Goal: Information Seeking & Learning: Learn about a topic

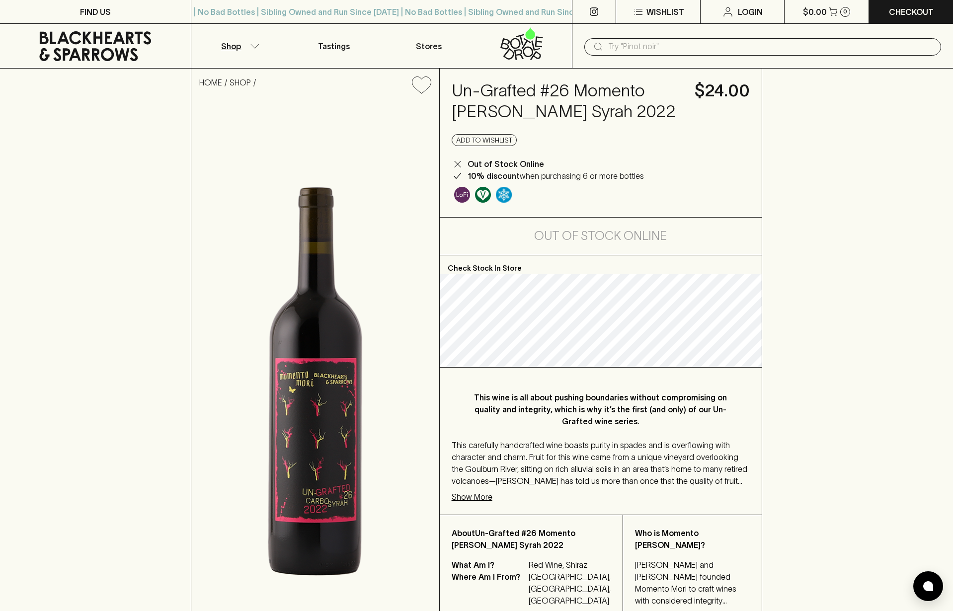
click at [243, 55] on button "Shop" at bounding box center [238, 46] width 95 height 44
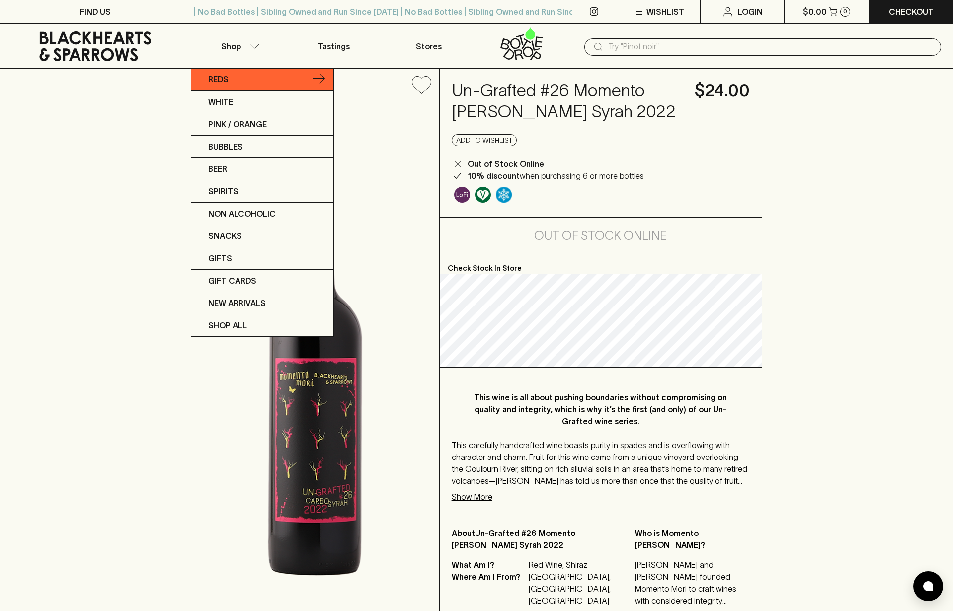
click at [215, 84] on p "Reds" at bounding box center [218, 80] width 20 height 12
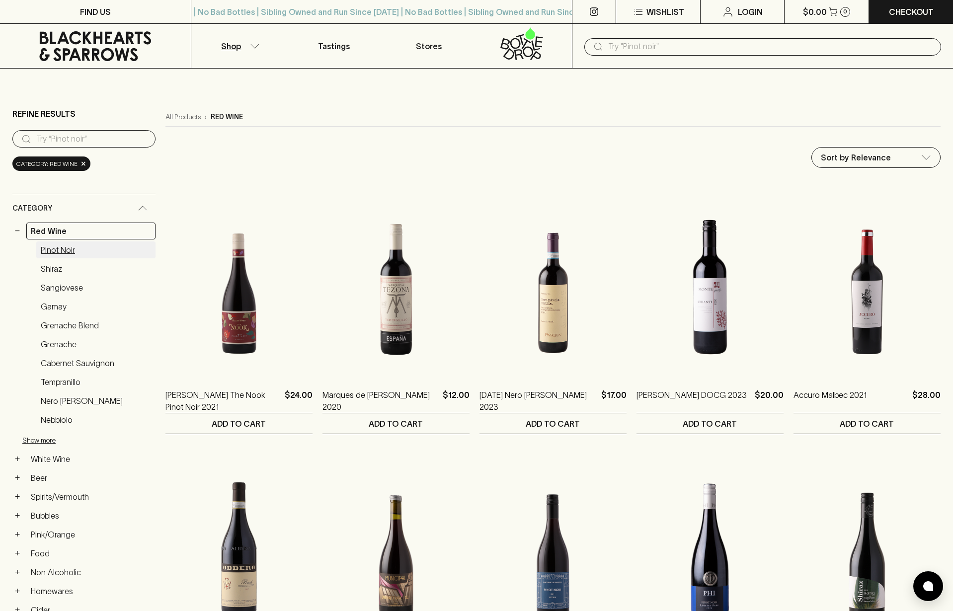
click at [65, 254] on link "Pinot Noir" at bounding box center [95, 250] width 119 height 17
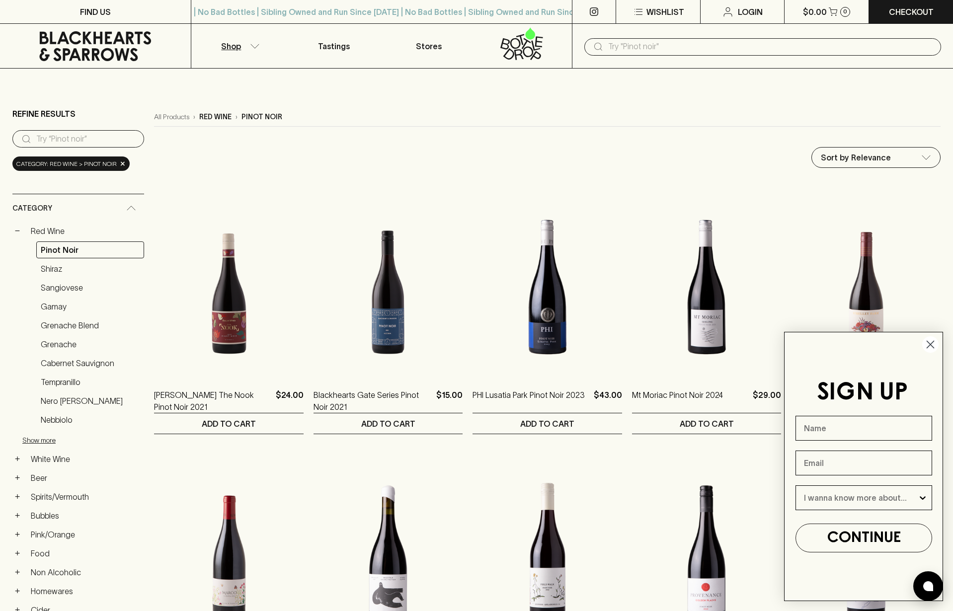
click at [931, 345] on icon "Close dialog" at bounding box center [930, 344] width 7 height 7
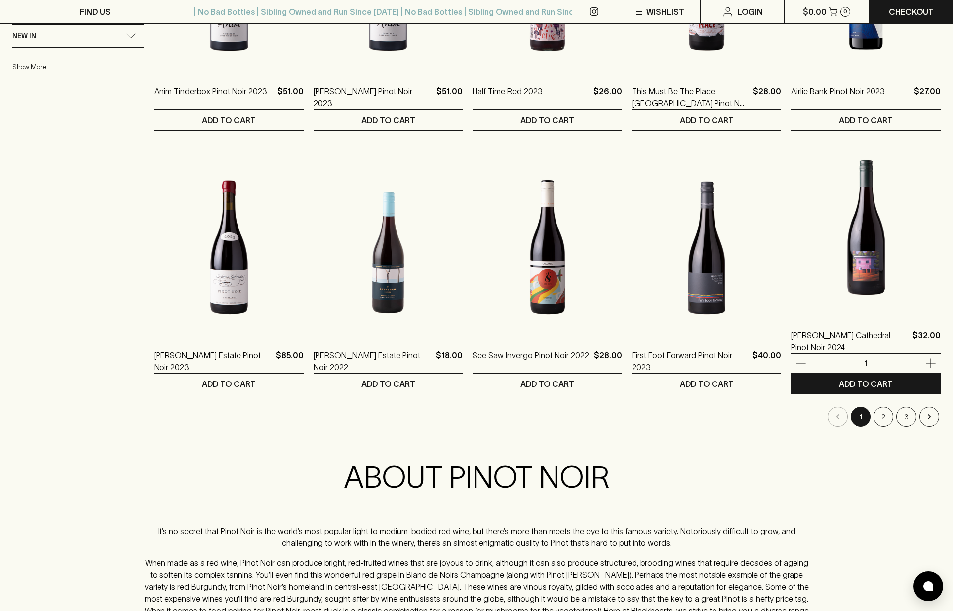
scroll to position [873, 0]
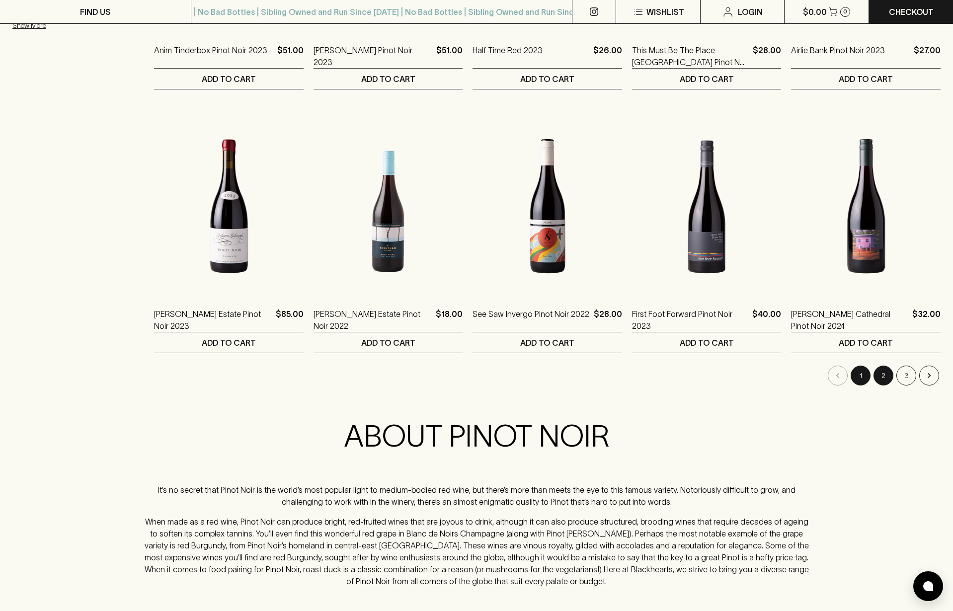
click at [883, 372] on button "2" at bounding box center [884, 376] width 20 height 20
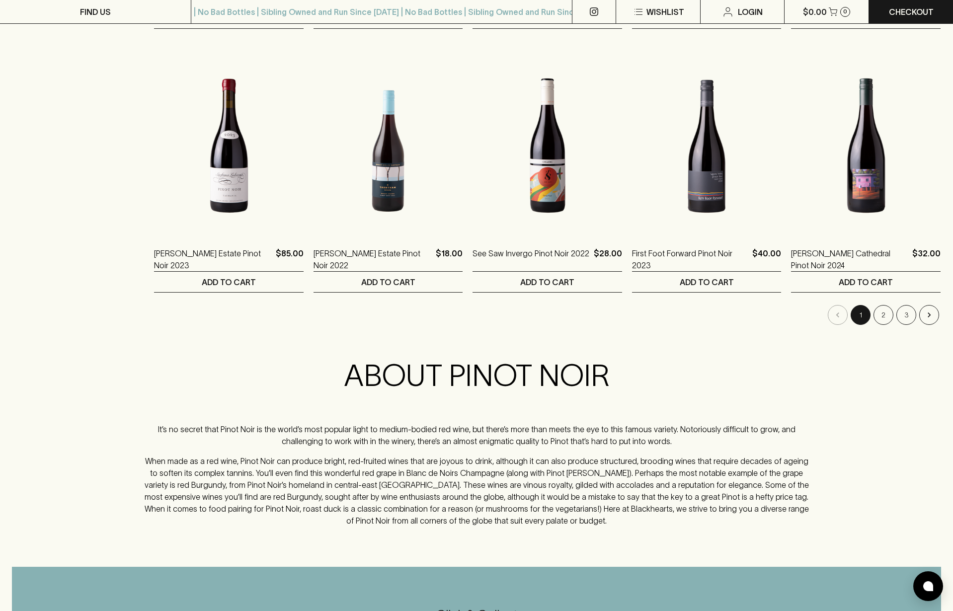
scroll to position [951, 0]
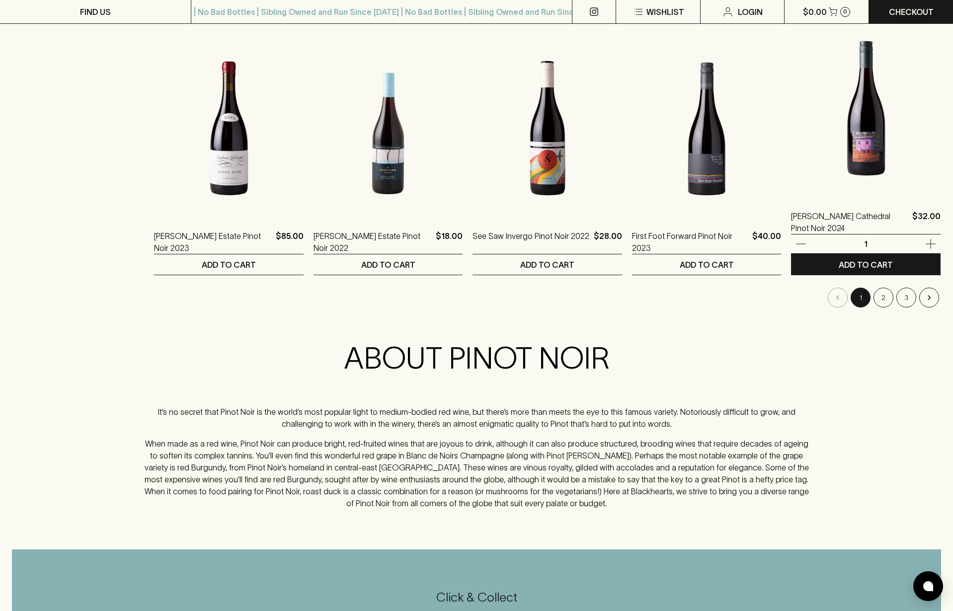
click at [867, 151] on img at bounding box center [866, 108] width 150 height 174
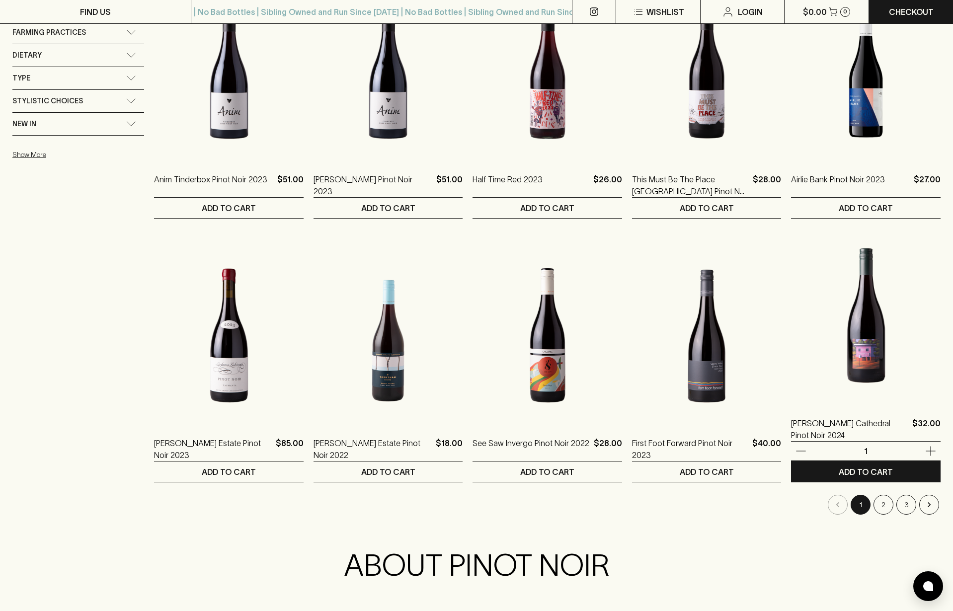
scroll to position [802, 0]
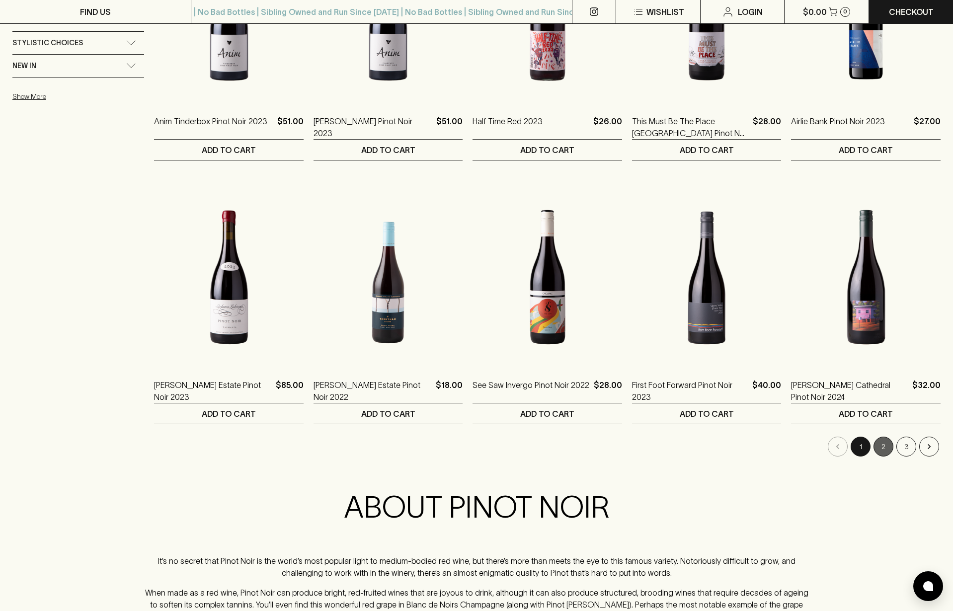
click at [884, 451] on button "2" at bounding box center [884, 447] width 20 height 20
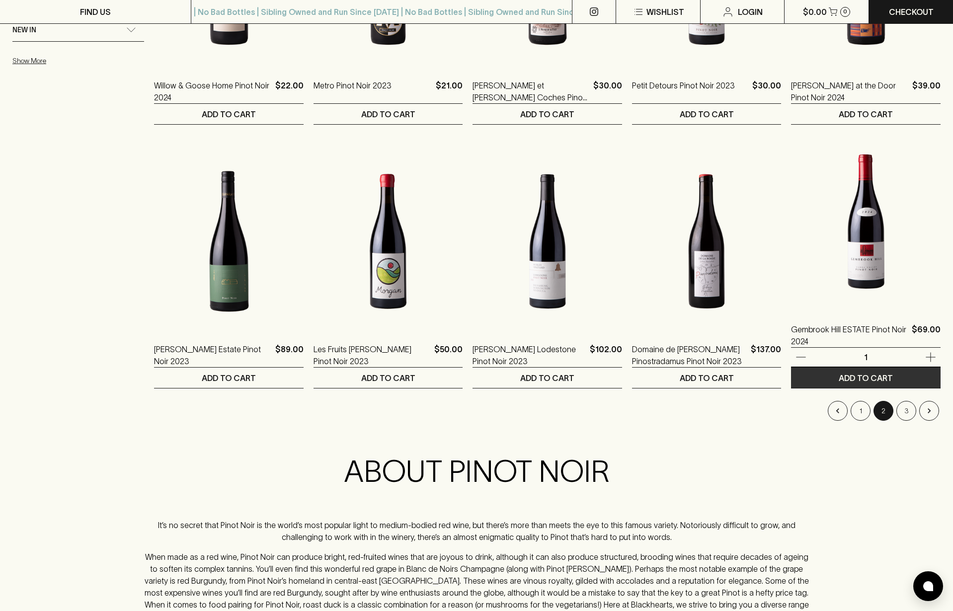
scroll to position [845, 0]
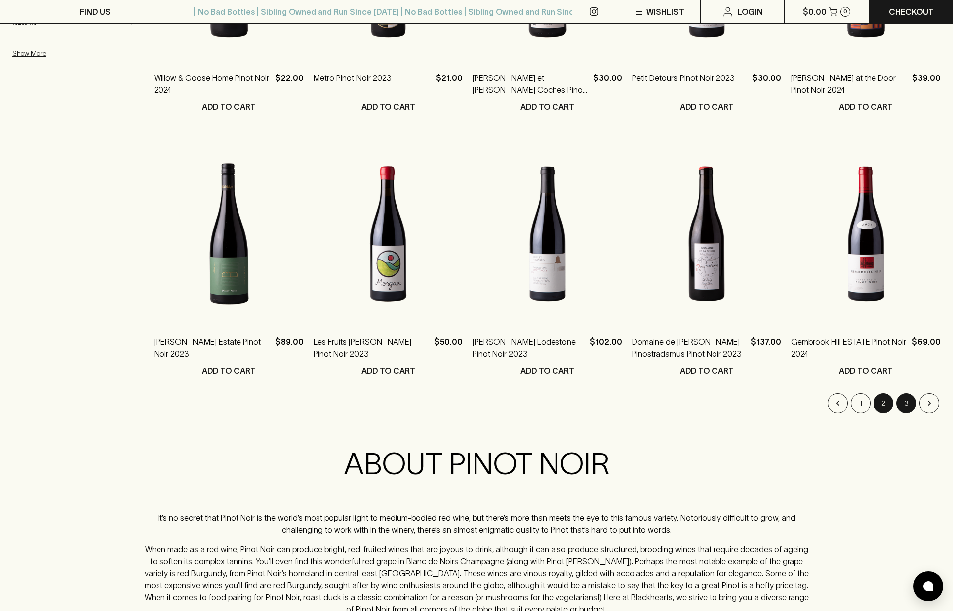
click at [904, 402] on button "3" at bounding box center [907, 404] width 20 height 20
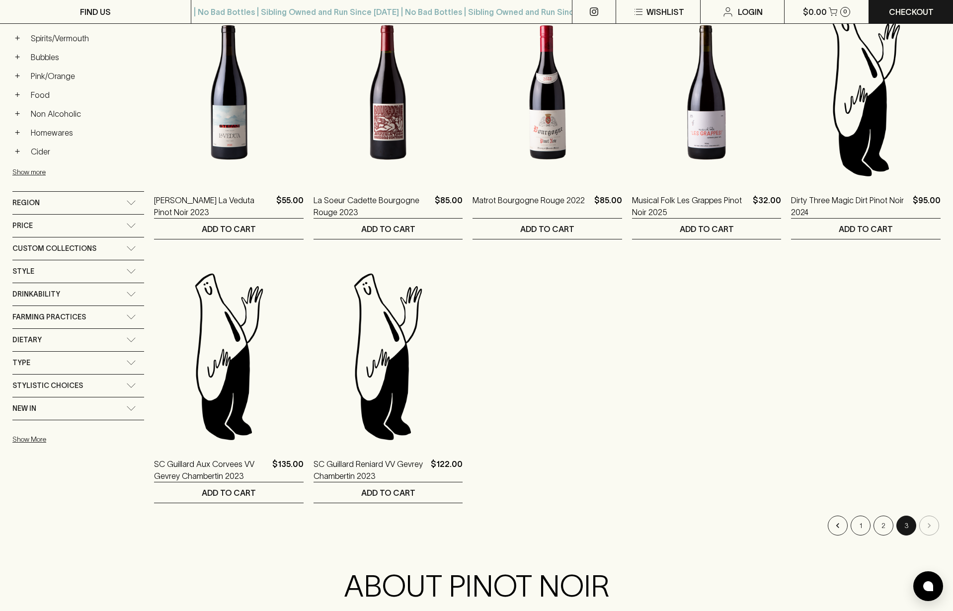
scroll to position [474, 0]
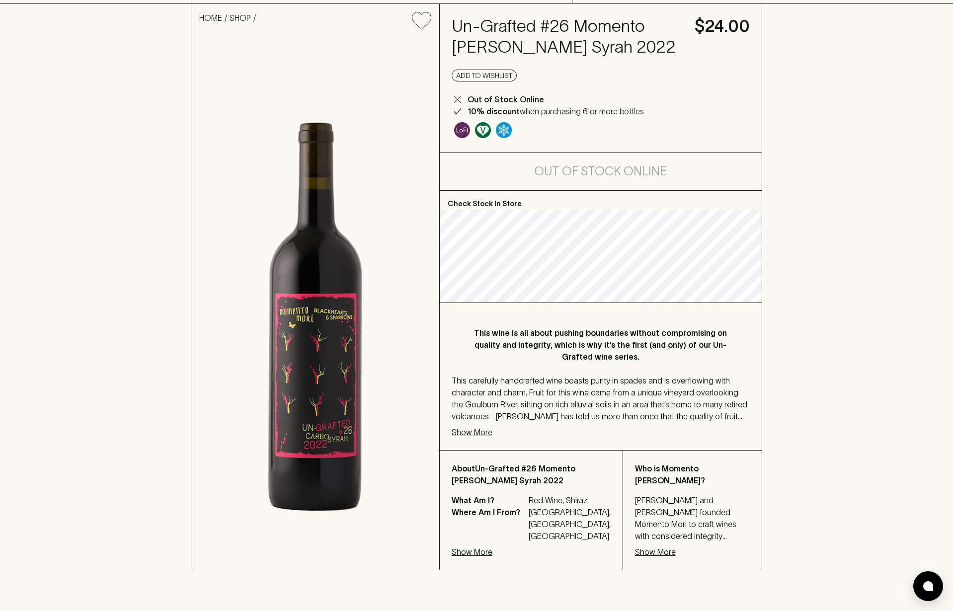
scroll to position [66, 0]
